Goal: Find specific page/section: Find specific page/section

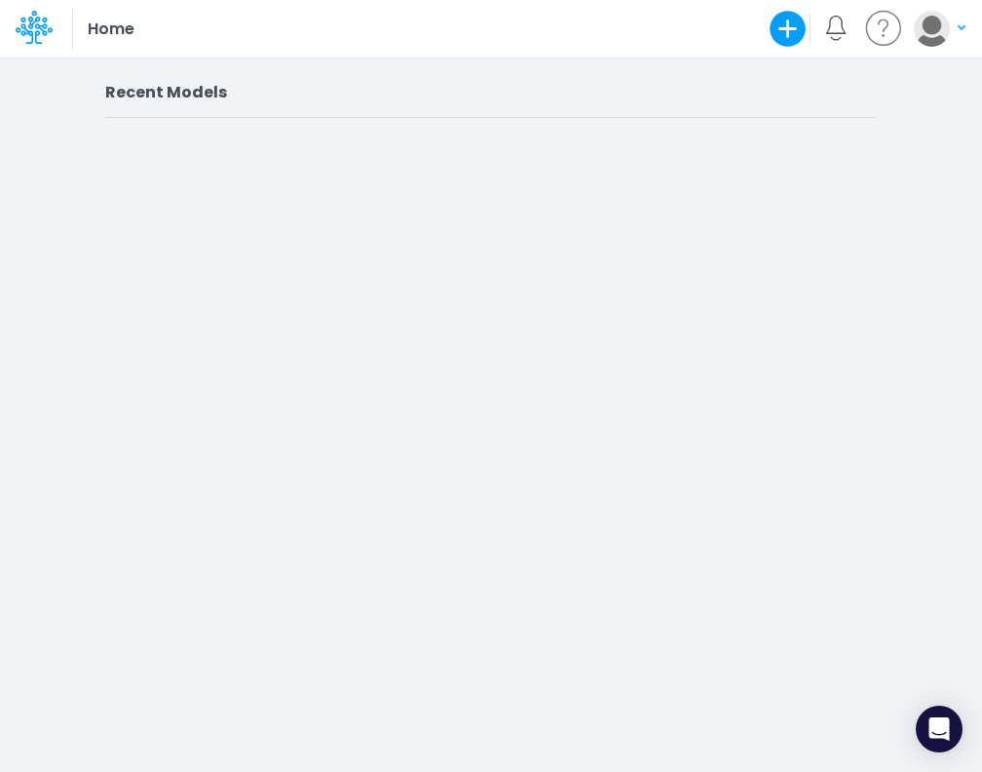
click at [194, 205] on div "Recent Models" at bounding box center [491, 408] width 982 height 728
click at [188, 90] on h2 "Recent Models" at bounding box center [491, 92] width 772 height 19
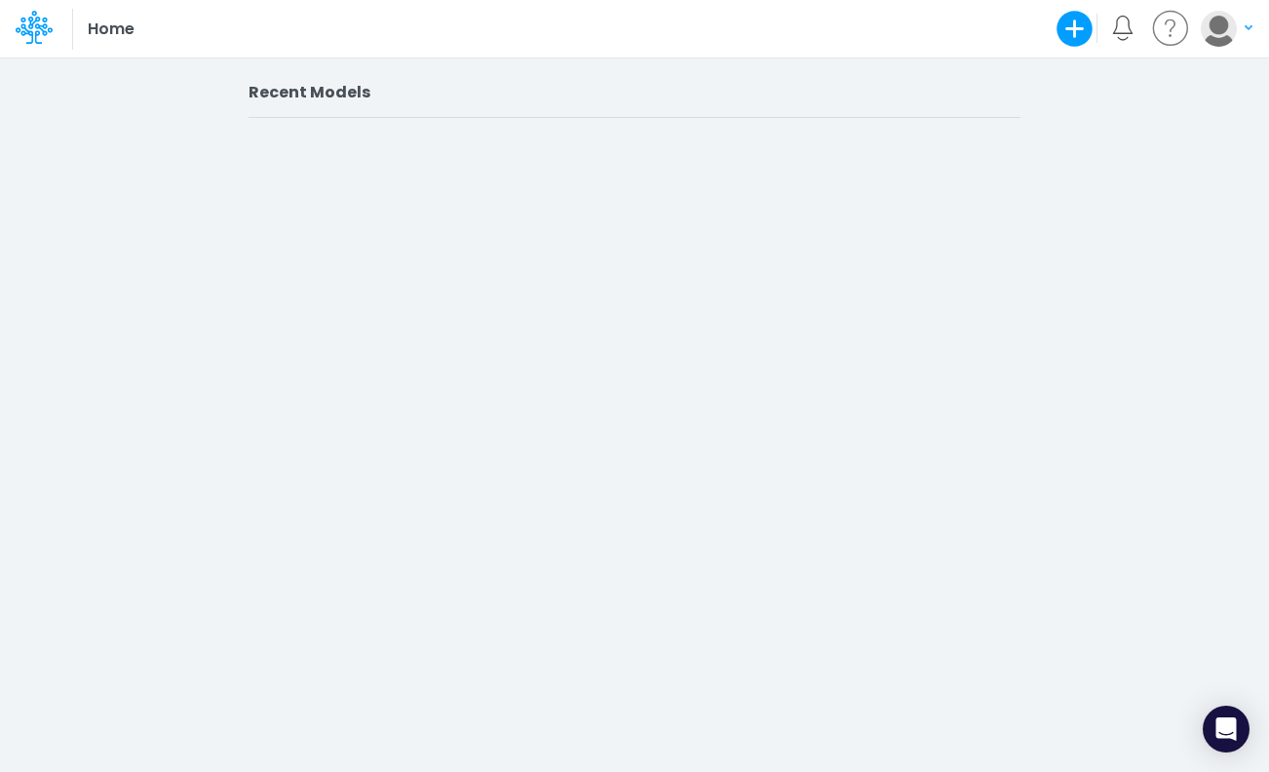
click at [364, 96] on h2 "Recent Models" at bounding box center [634, 92] width 772 height 19
click at [406, 94] on h2 "Recent Models" at bounding box center [634, 92] width 772 height 19
click at [376, 153] on div "Recent Models" at bounding box center [634, 408] width 1269 height 728
